Goal: Navigation & Orientation: Find specific page/section

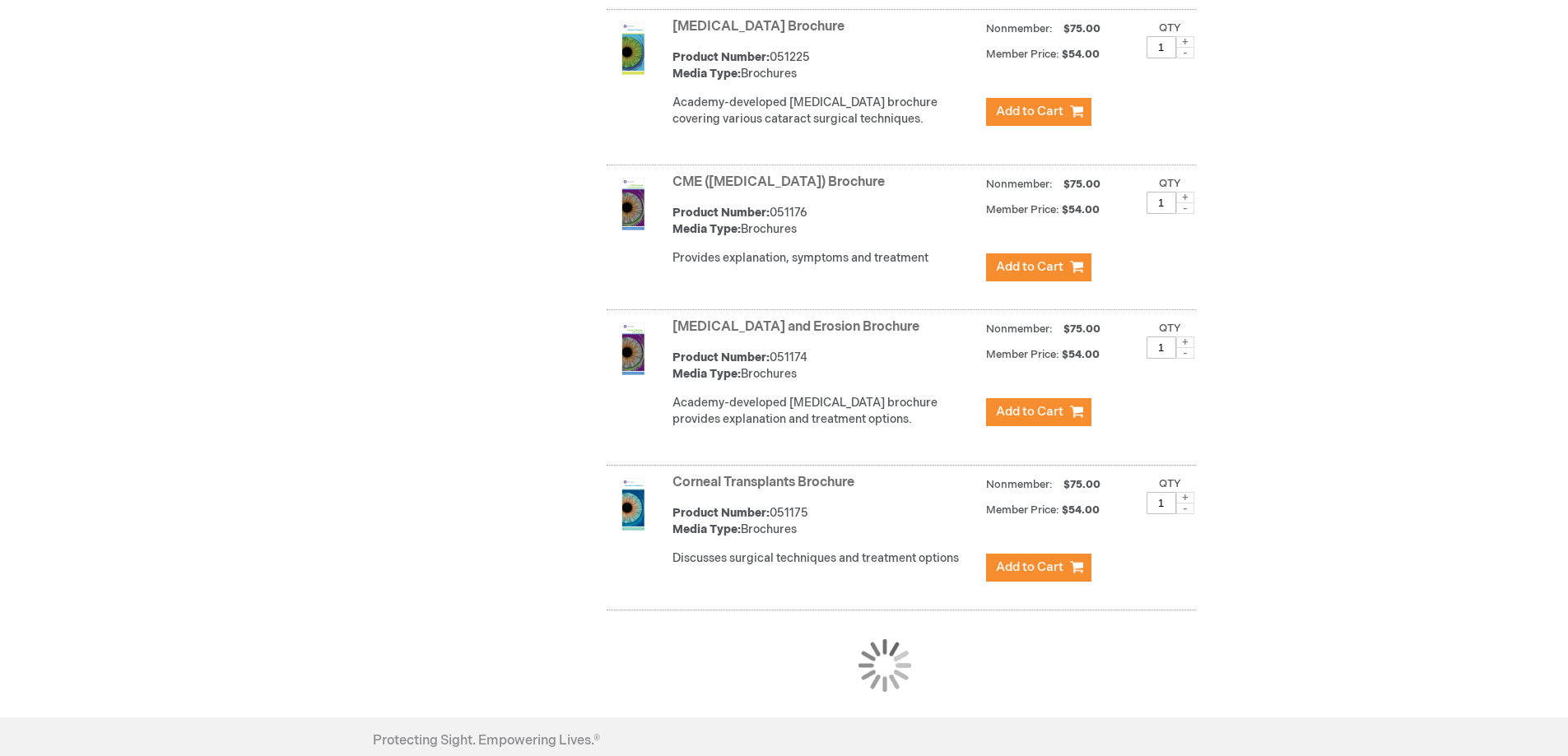
scroll to position [1399, 0]
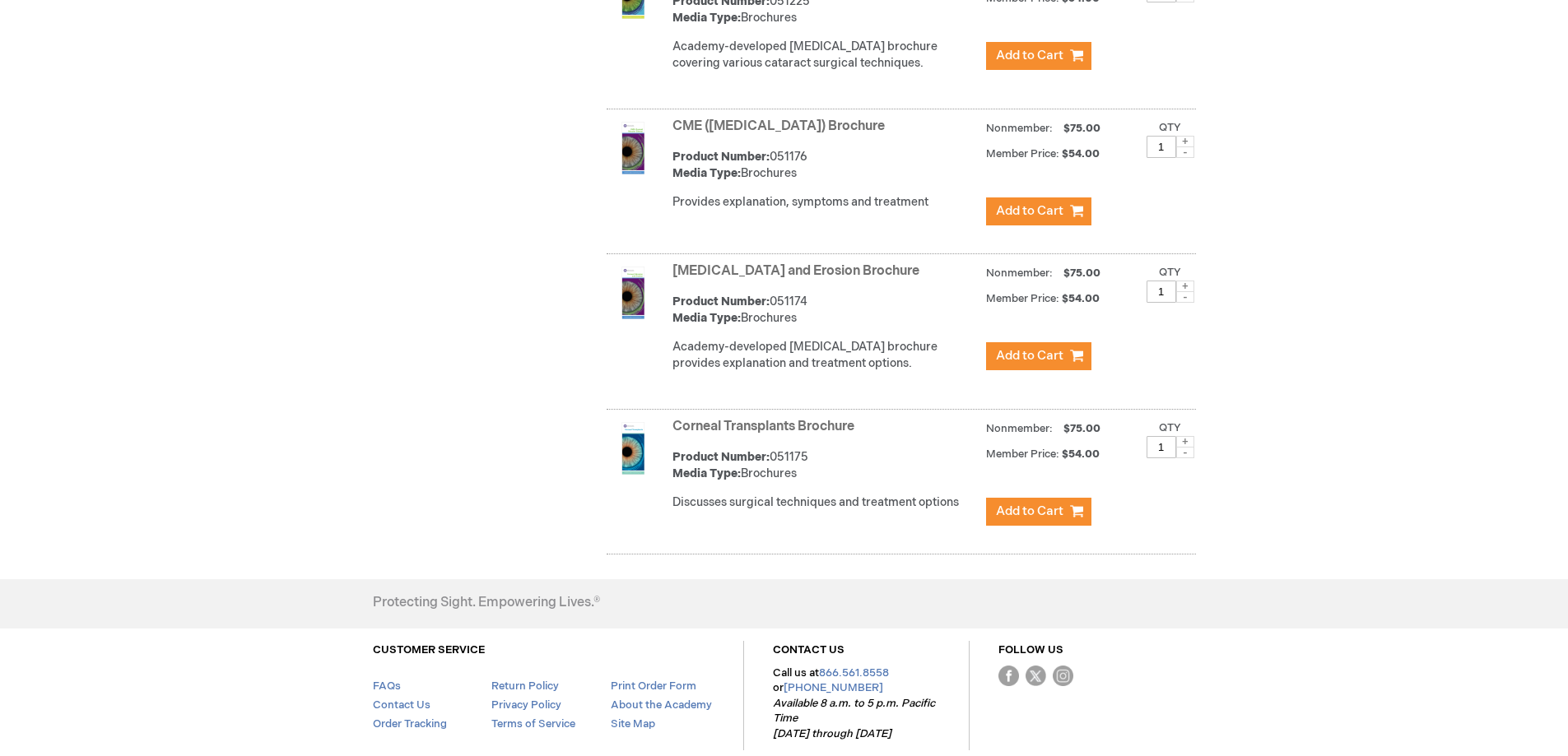
scroll to position [1327, 0]
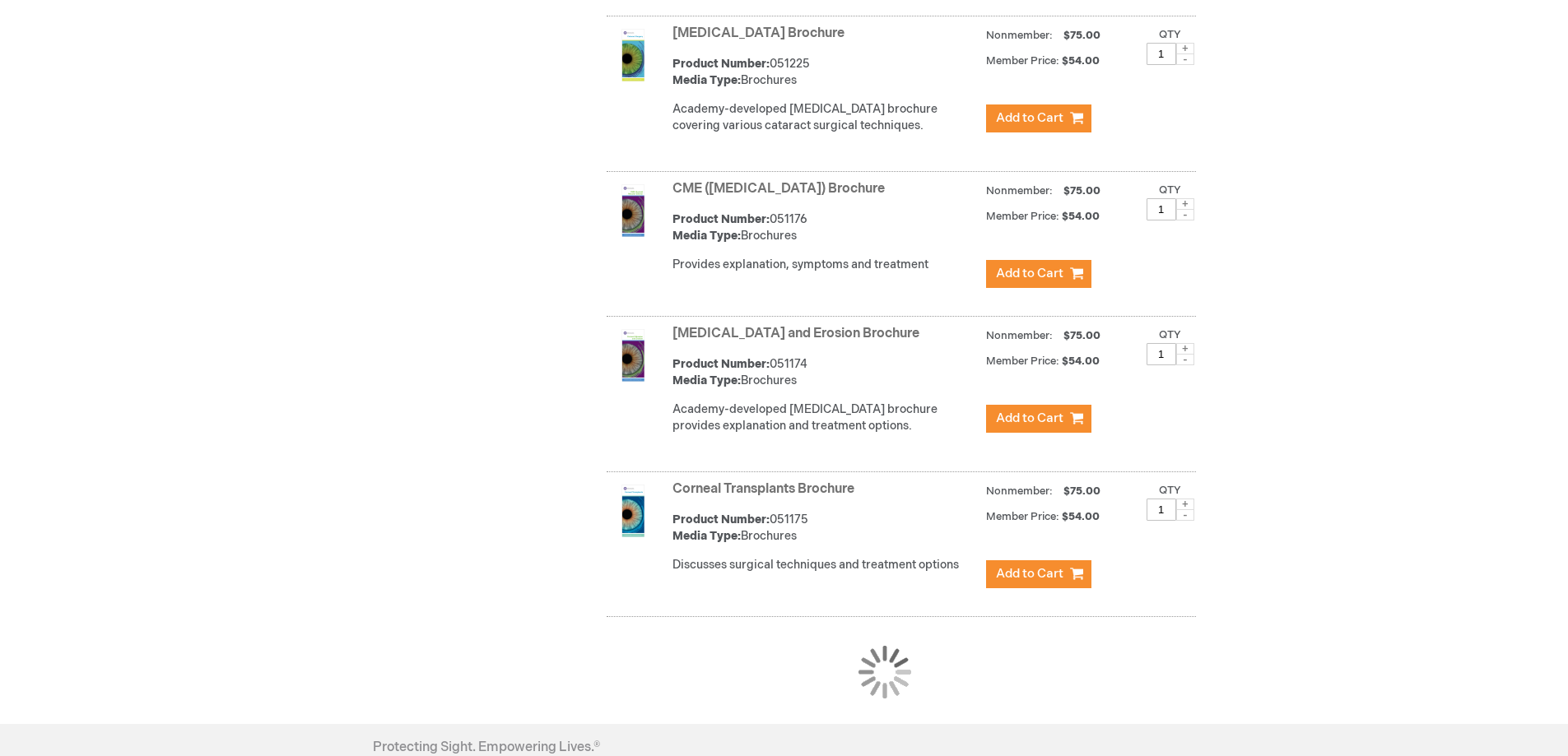
scroll to position [1327, 0]
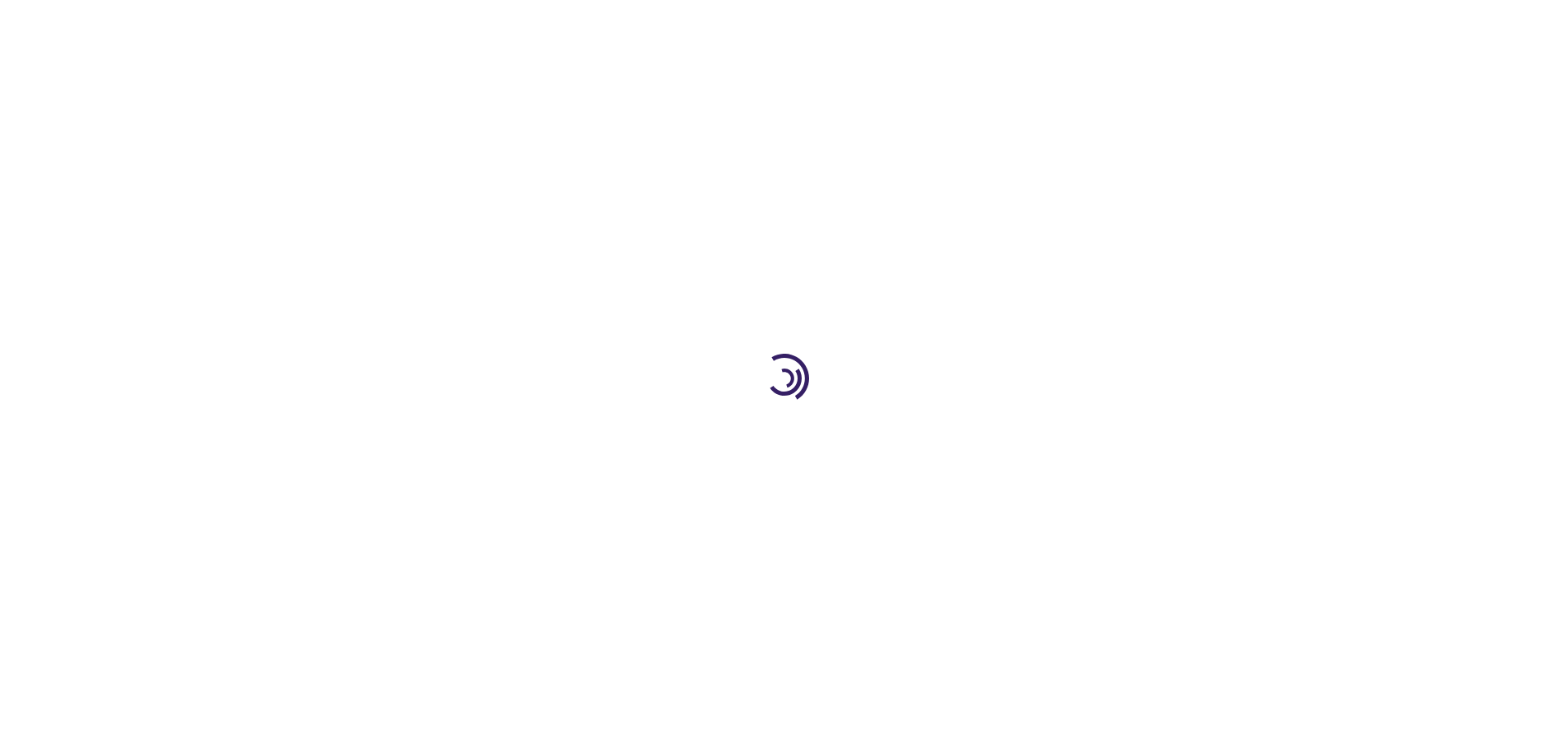
scroll to position [1327, 0]
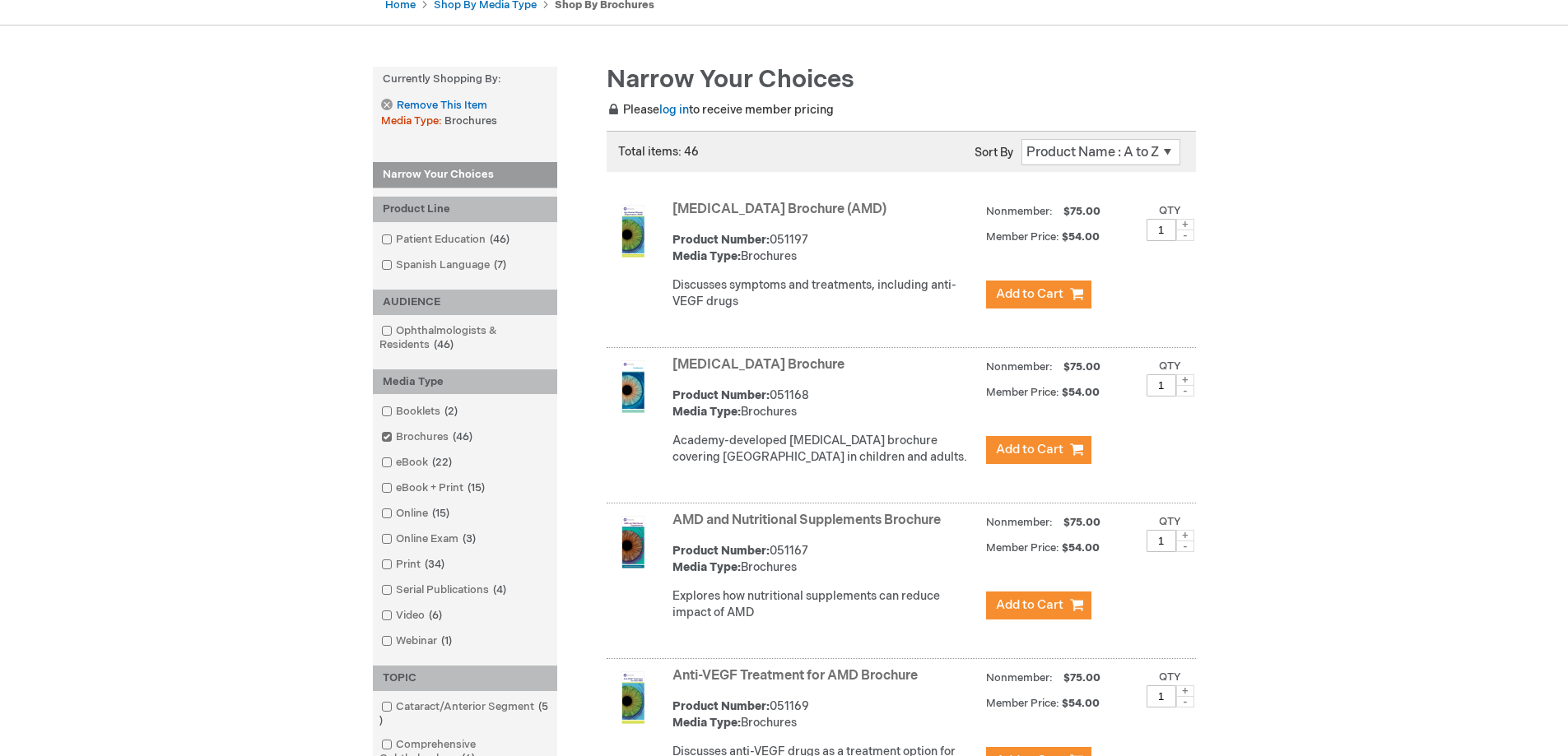
scroll to position [175, 0]
click at [1172, 153] on select "Position Product Name : A to Z Product Name : Z to A Price : Low to High Price …" at bounding box center [1101, 154] width 159 height 27
click at [1021, 141] on select "Position Product Name : A to Z Product Name : Z to A Price : Low to High Price …" at bounding box center [1101, 154] width 159 height 27
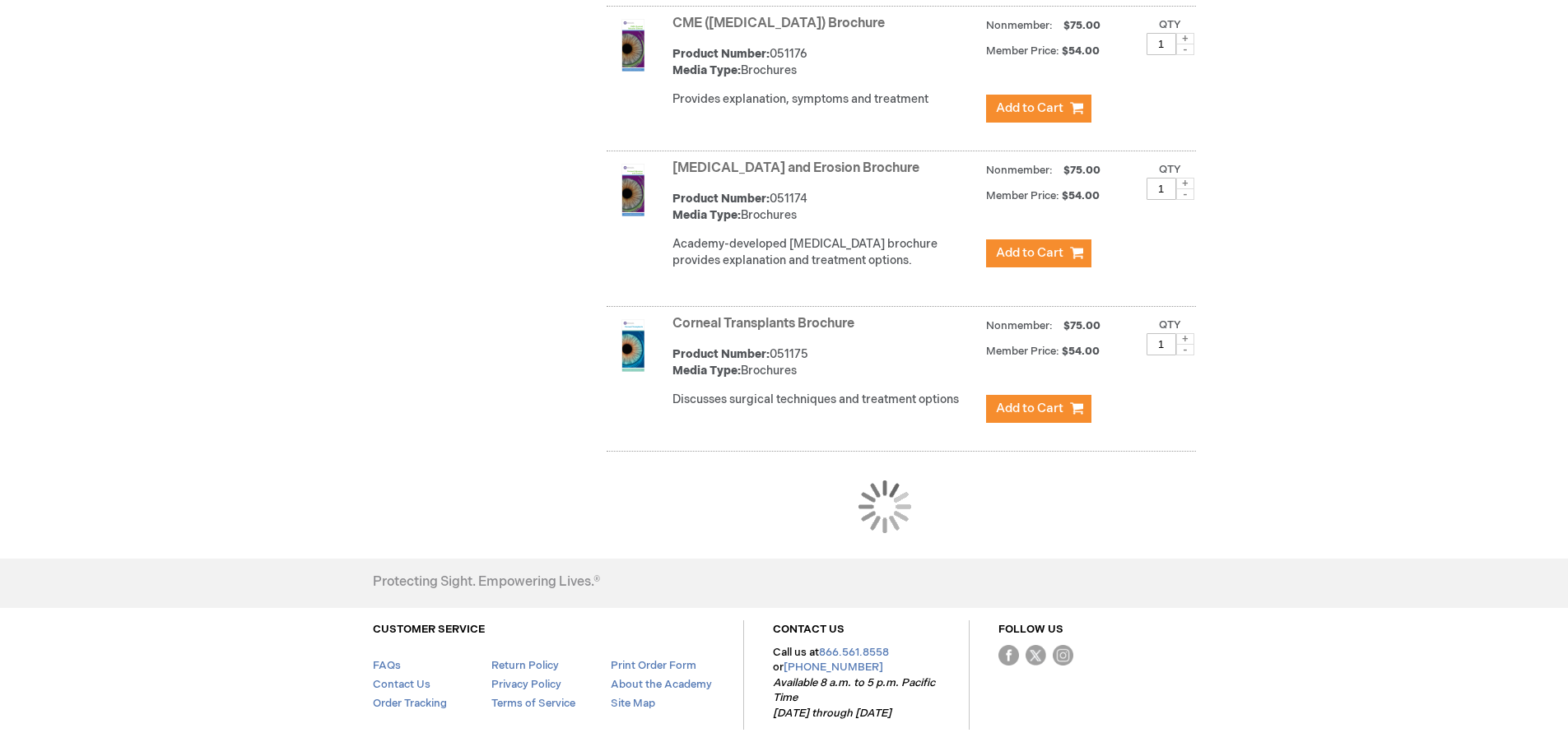
scroll to position [1549, 0]
